Goal: Task Accomplishment & Management: Manage account settings

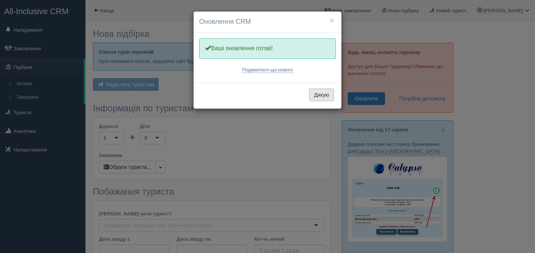
click at [326, 94] on button "Дякую" at bounding box center [321, 94] width 25 height 13
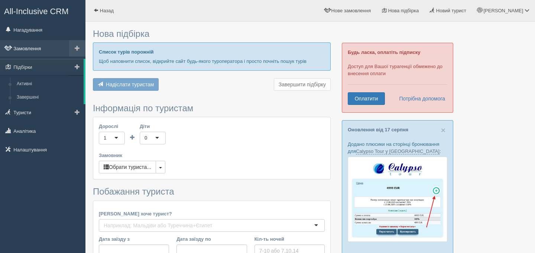
click at [33, 46] on link "Замовлення" at bounding box center [42, 48] width 85 height 16
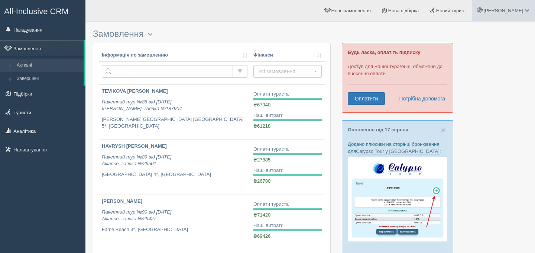
click at [522, 14] on link "[PERSON_NAME]" at bounding box center [503, 10] width 63 height 21
click at [487, 96] on link "Вихід" at bounding box center [494, 96] width 81 height 16
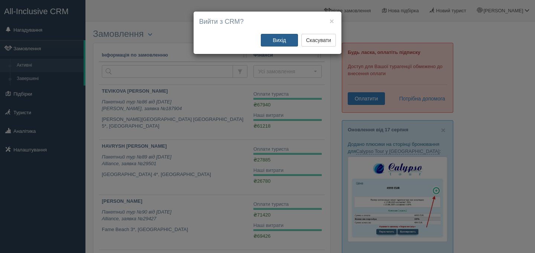
click at [280, 44] on button "Вихід" at bounding box center [279, 40] width 37 height 13
